Goal: Information Seeking & Learning: Learn about a topic

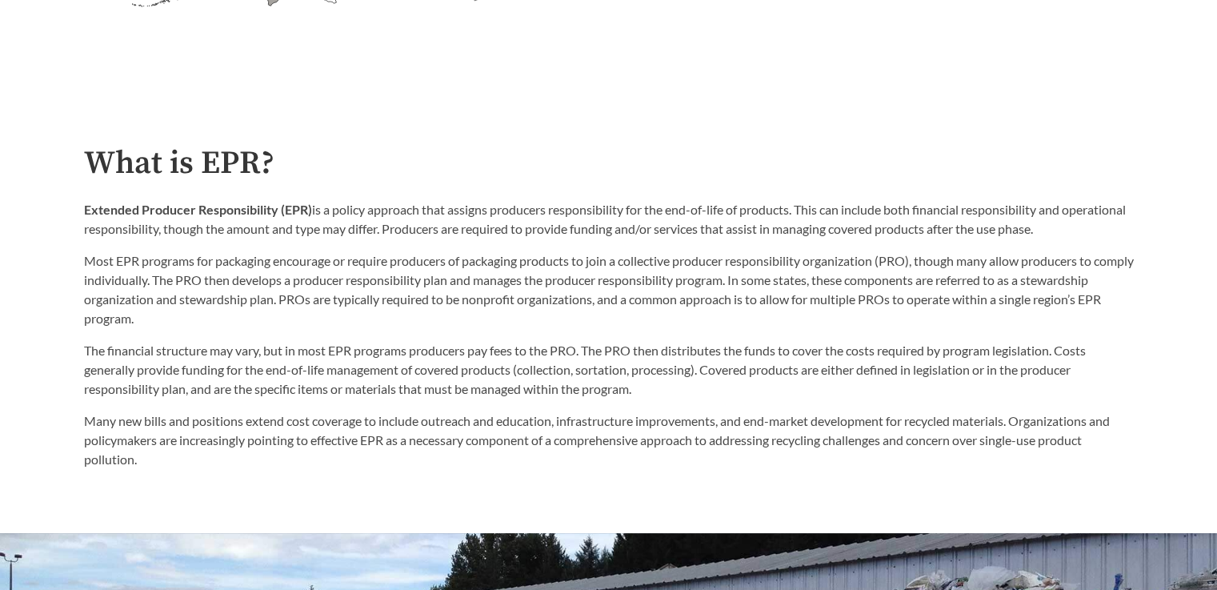
scroll to position [800, 0]
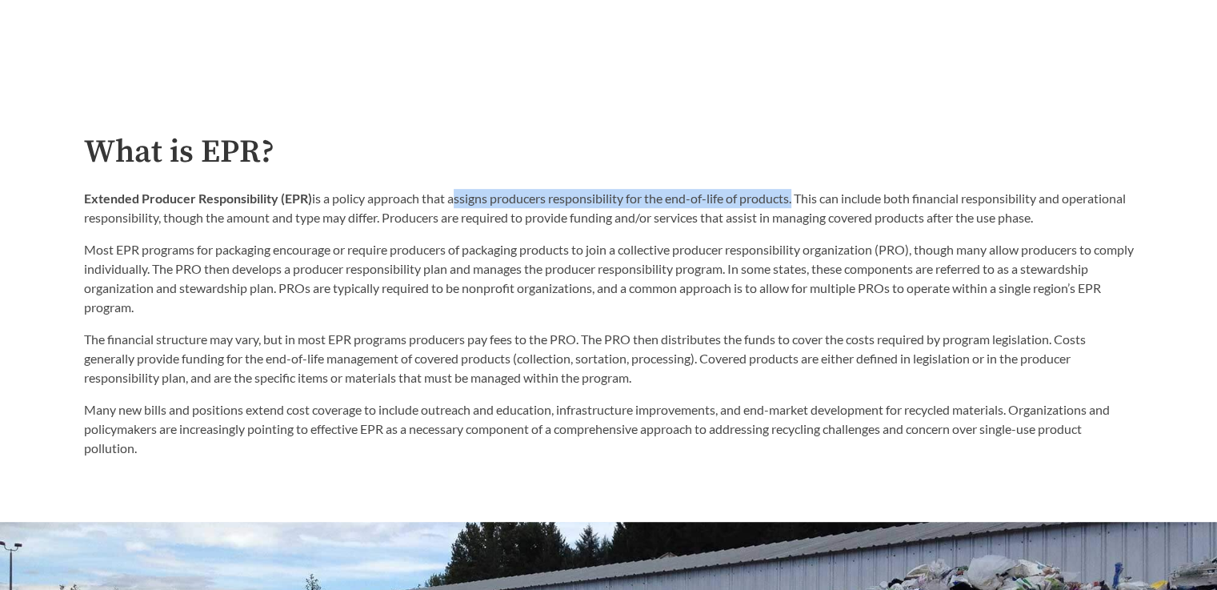
drag, startPoint x: 452, startPoint y: 202, endPoint x: 795, endPoint y: 202, distance: 342.6
click at [795, 202] on p "Extended Producer Responsibility (EPR) is a policy approach that assigns produc…" at bounding box center [609, 208] width 1050 height 38
copy p "assigns producers responsibility for the end-of-life of products"
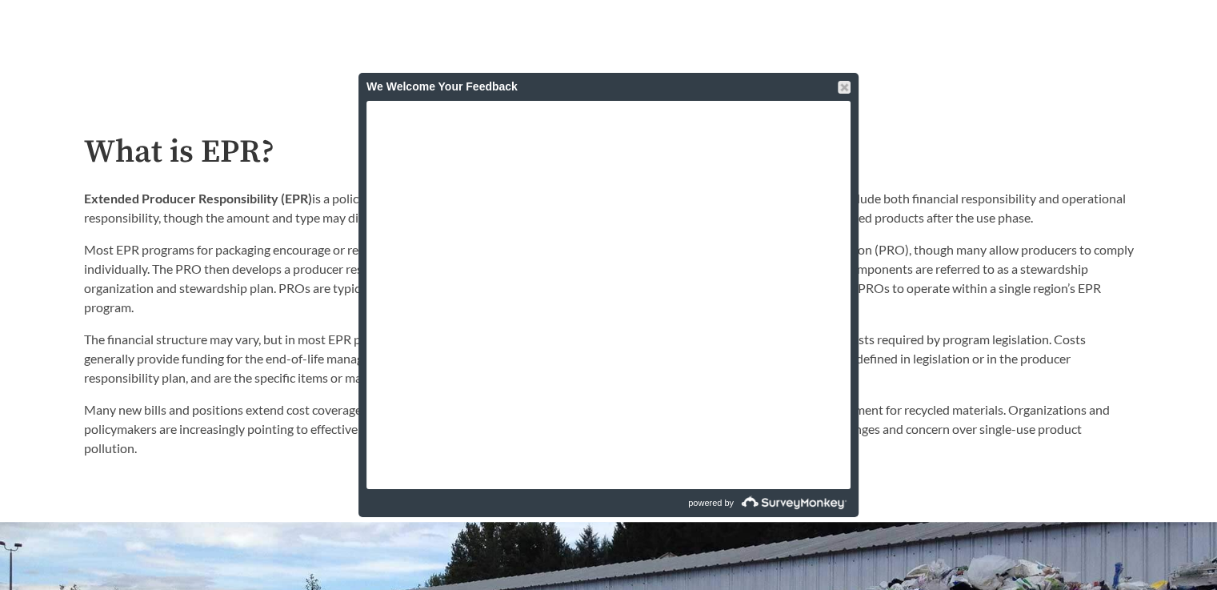
drag, startPoint x: 847, startPoint y: 89, endPoint x: 818, endPoint y: 101, distance: 31.2
click at [847, 89] on div at bounding box center [844, 87] width 13 height 13
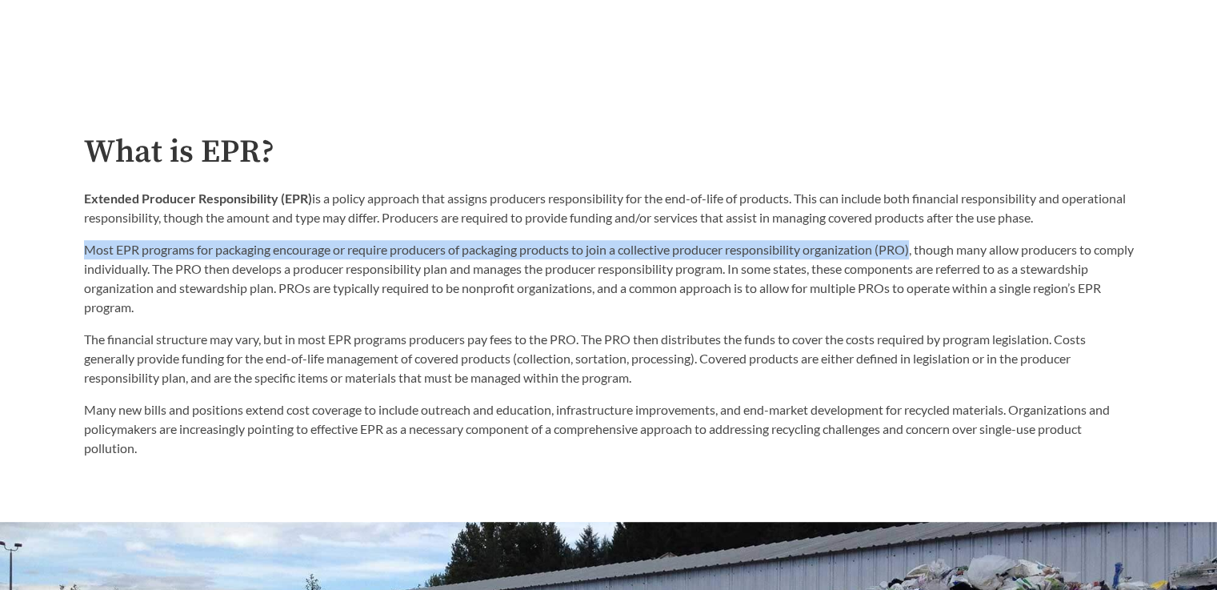
drag, startPoint x: 86, startPoint y: 252, endPoint x: 921, endPoint y: 258, distance: 834.9
click at [921, 258] on p "Most EPR programs for packaging encourage or require producers of packaging pro…" at bounding box center [609, 278] width 1050 height 77
copy p "Most EPR programs for packaging encourage or require producers of packaging pro…"
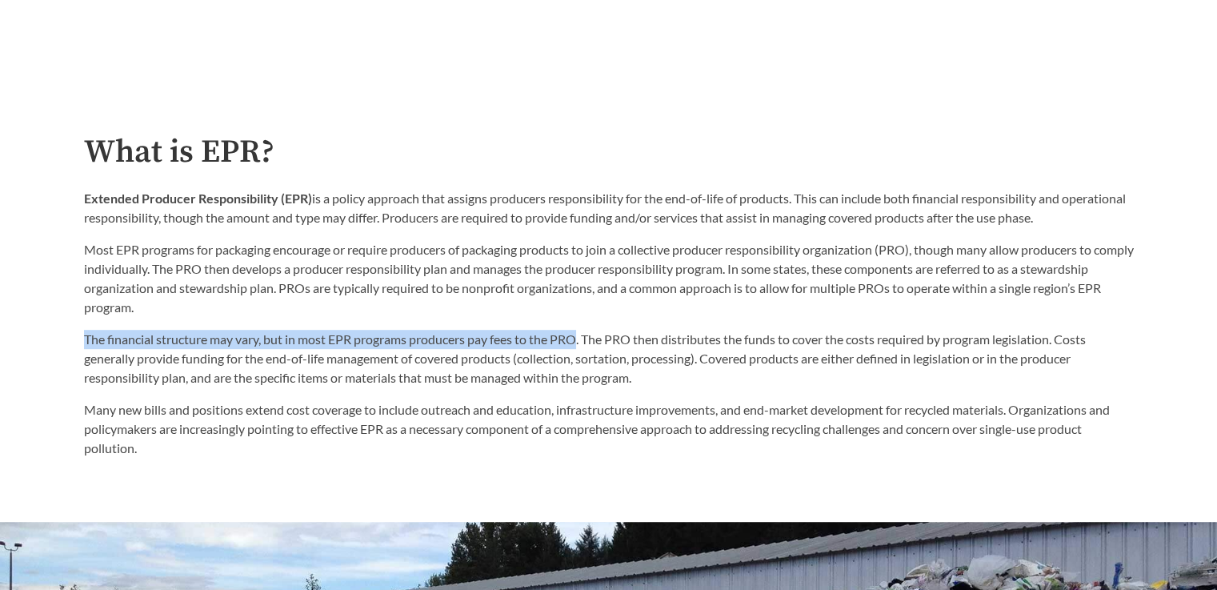
drag, startPoint x: 83, startPoint y: 341, endPoint x: 579, endPoint y: 333, distance: 495.5
click at [579, 333] on p "The financial structure may vary, but in most EPR programs producers pay fees t…" at bounding box center [609, 359] width 1050 height 58
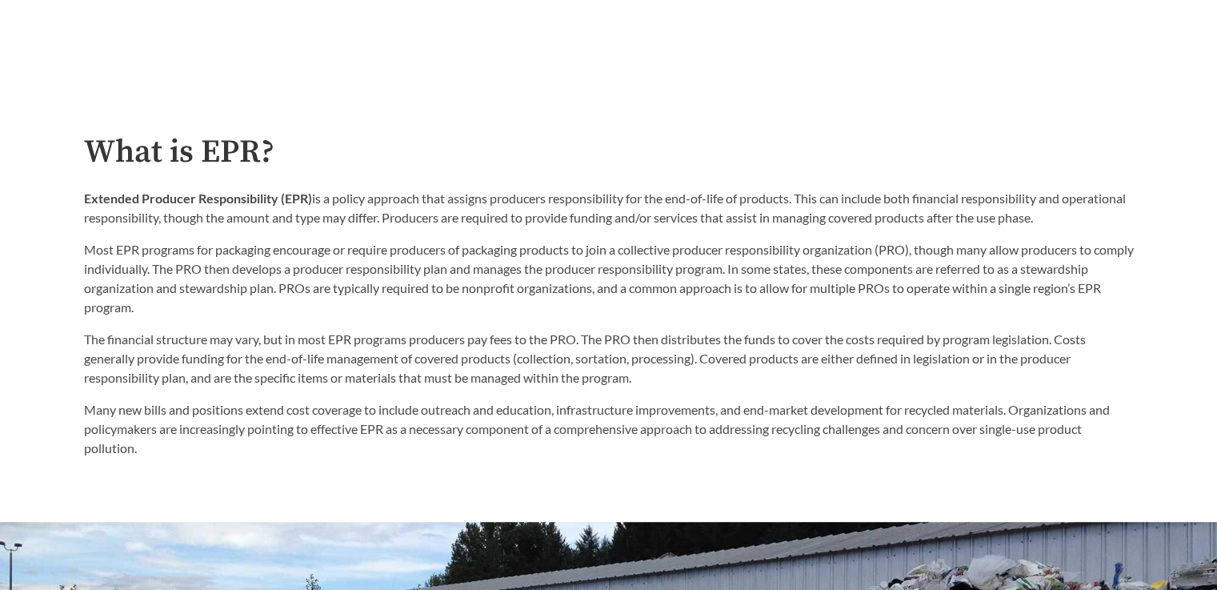
click at [701, 342] on p "The financial structure may vary, but in most EPR programs producers pay fees t…" at bounding box center [609, 359] width 1050 height 58
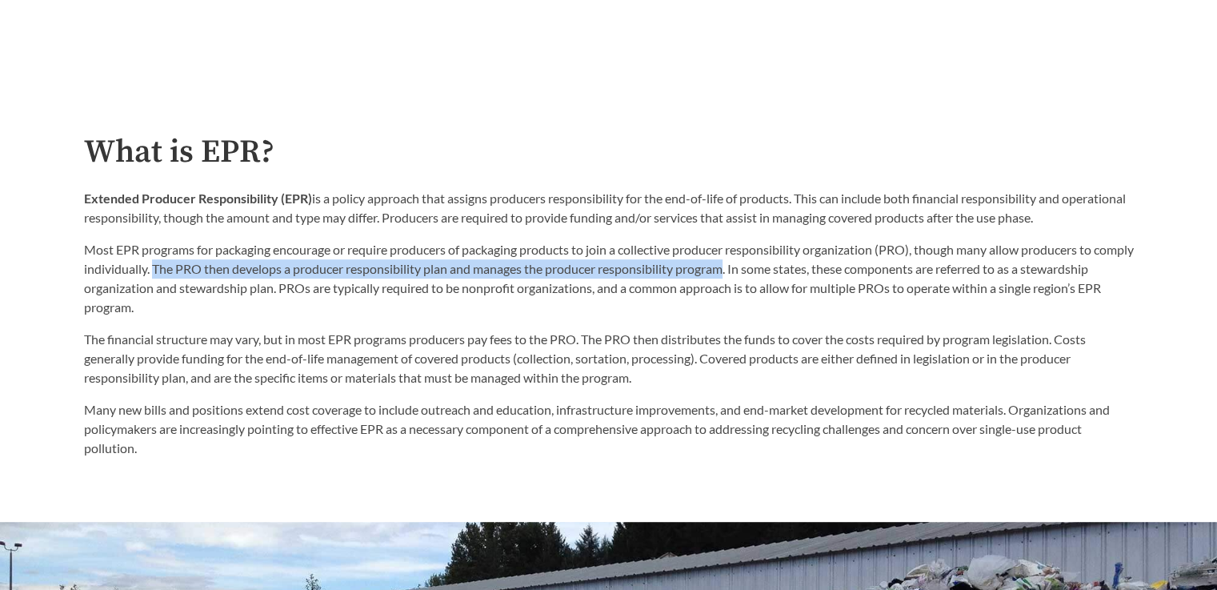
drag, startPoint x: 199, startPoint y: 269, endPoint x: 771, endPoint y: 273, distance: 572.3
click at [771, 273] on p "Most EPR programs for packaging encourage or require producers of packaging pro…" at bounding box center [609, 278] width 1050 height 77
drag, startPoint x: 758, startPoint y: 273, endPoint x: 491, endPoint y: 278, distance: 267.4
click at [740, 276] on p "Most EPR programs for packaging encourage or require producers of packaging pro…" at bounding box center [609, 278] width 1050 height 77
click at [197, 270] on p "Most EPR programs for packaging encourage or require producers of packaging pro…" at bounding box center [609, 278] width 1050 height 77
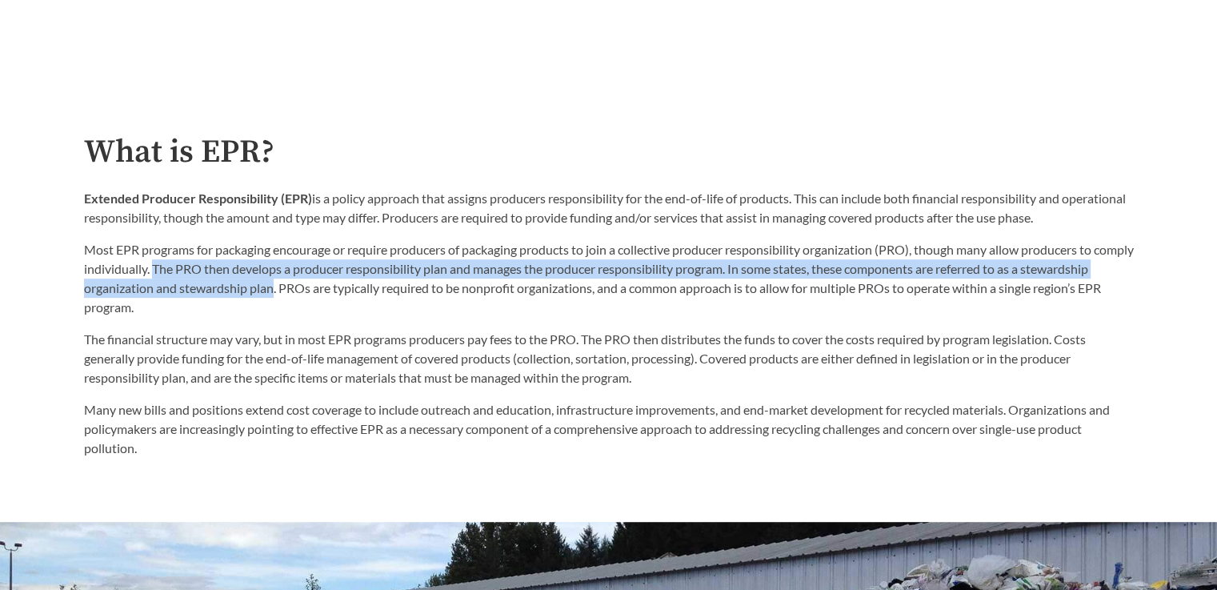
drag, startPoint x: 196, startPoint y: 270, endPoint x: 343, endPoint y: 292, distance: 149.0
click at [343, 292] on p "Most EPR programs for packaging encourage or require producers of packaging pro…" at bounding box center [609, 278] width 1050 height 77
copy p "The PRO then develops a producer responsibility plan and manages the producer r…"
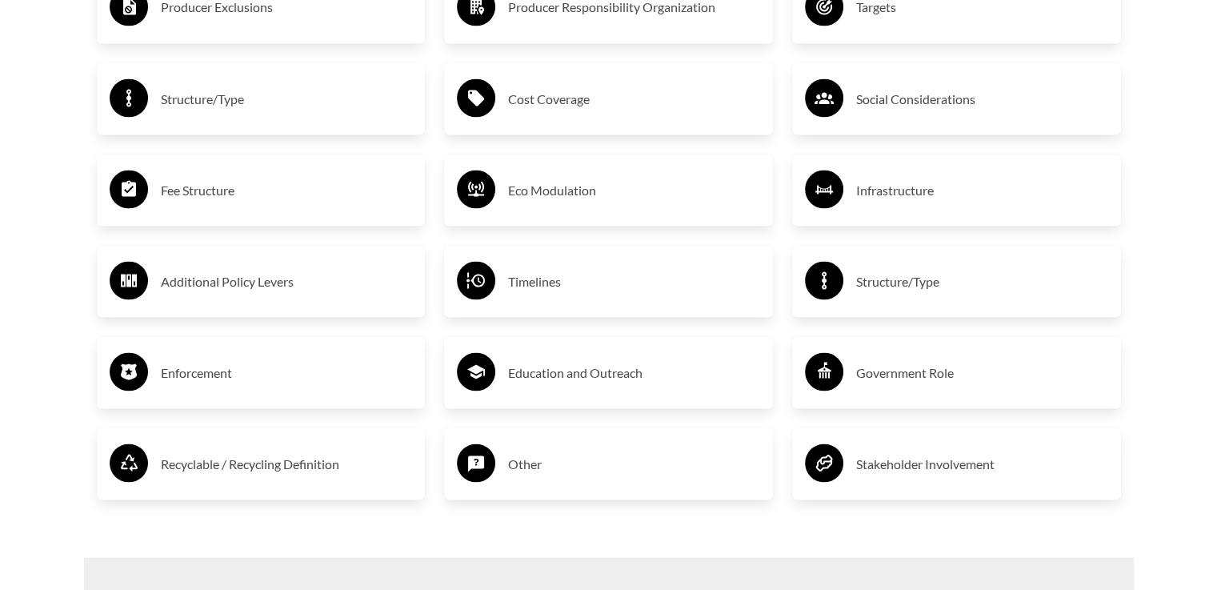
scroll to position [2714, 0]
